Goal: Task Accomplishment & Management: Manage account settings

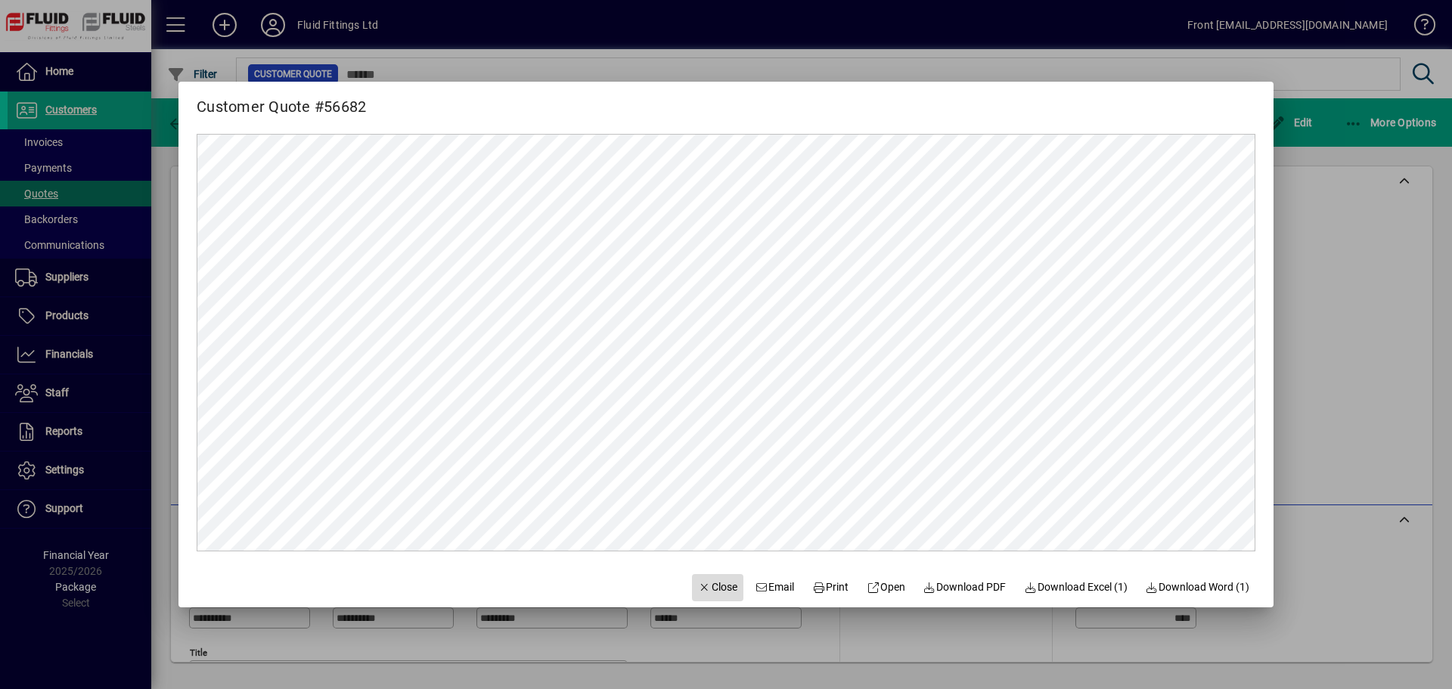
click at [699, 591] on span "Close" at bounding box center [717, 587] width 39 height 16
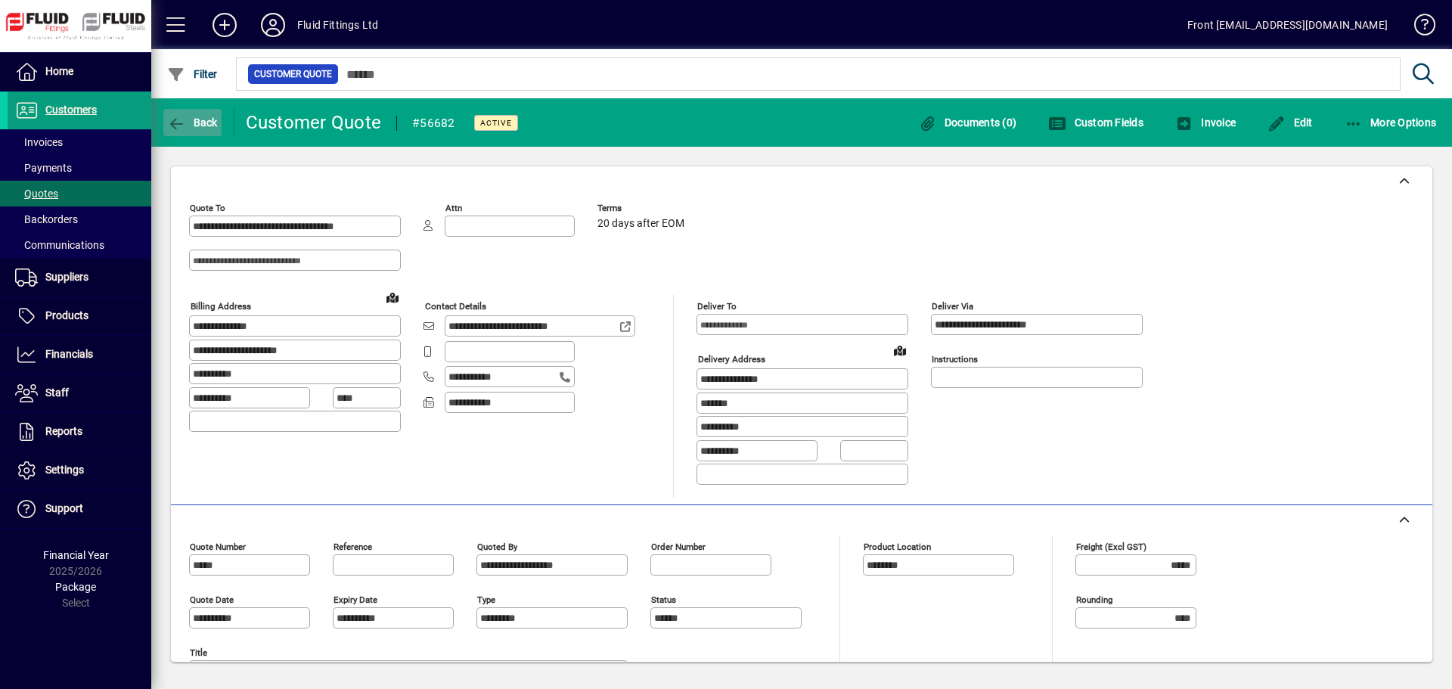
click at [204, 126] on span "Back" at bounding box center [192, 122] width 51 height 12
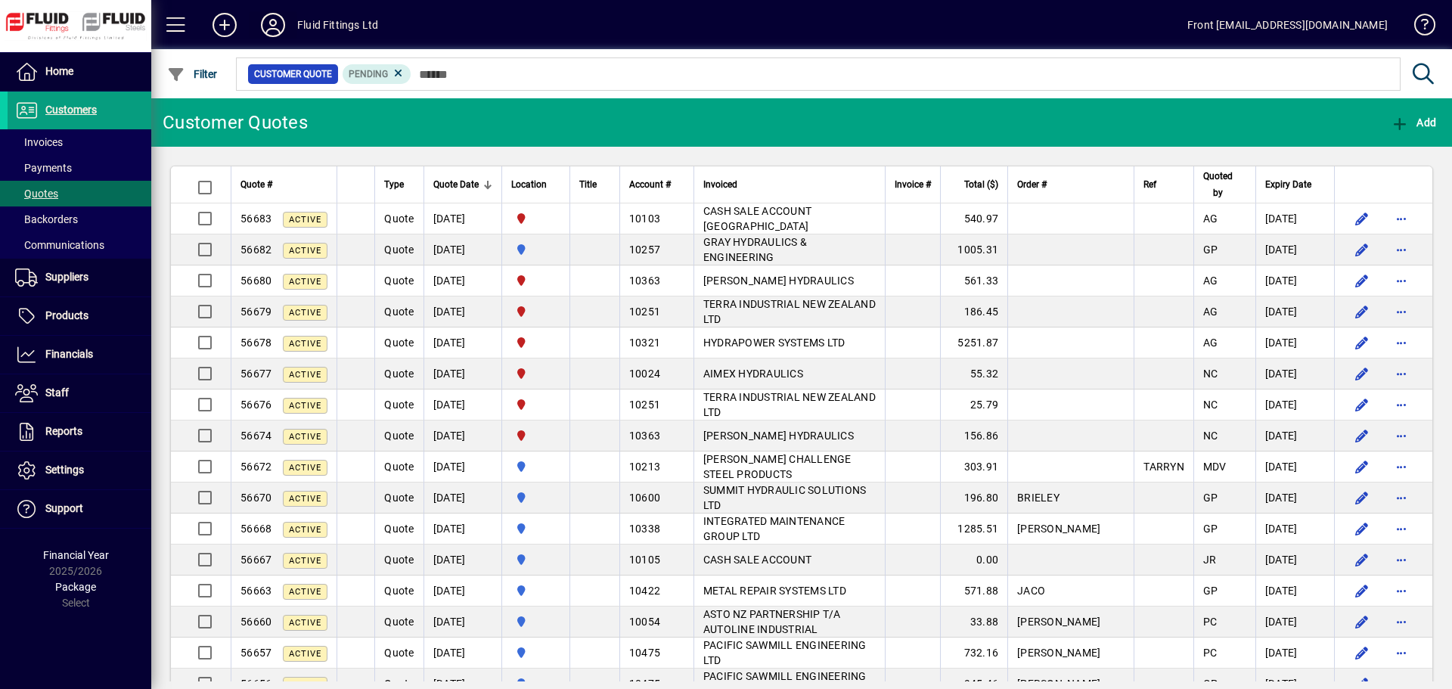
click at [270, 19] on icon at bounding box center [273, 25] width 30 height 24
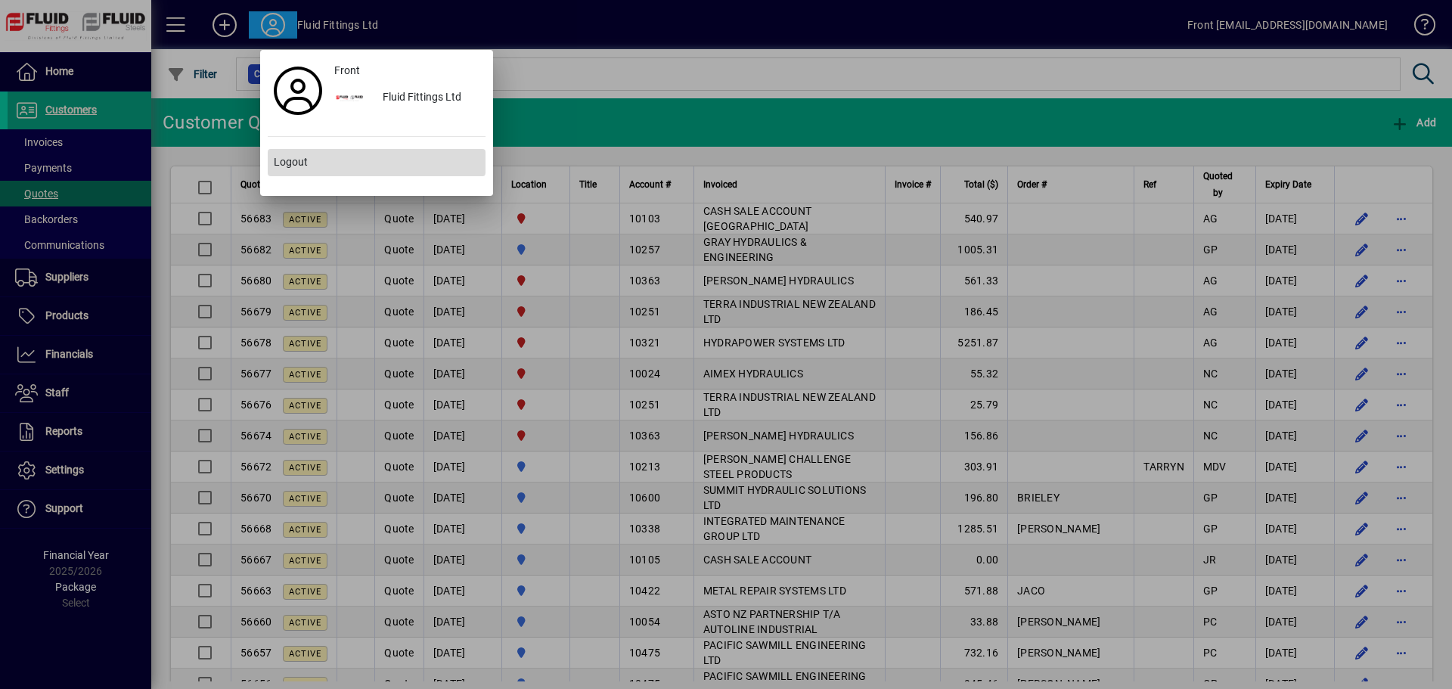
click at [283, 155] on span "Logout" at bounding box center [291, 162] width 34 height 16
